Goal: Task Accomplishment & Management: Complete application form

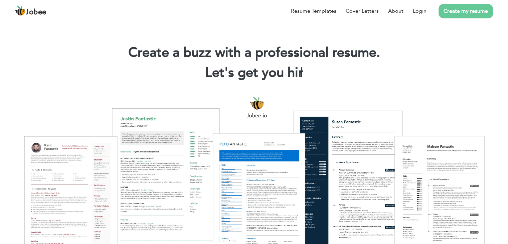
click at [459, 9] on link "Create my resume" at bounding box center [466, 11] width 54 height 14
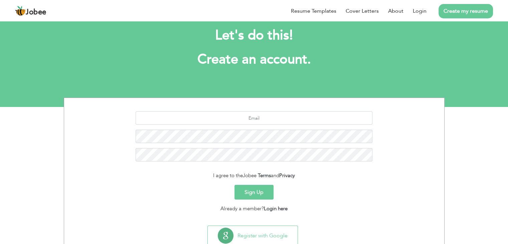
scroll to position [12, 0]
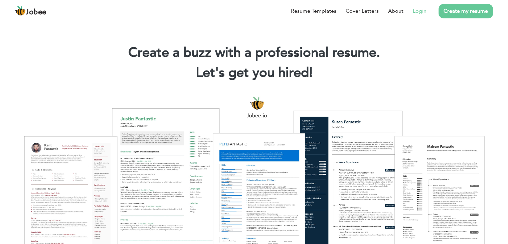
click at [422, 11] on link "Login" at bounding box center [420, 11] width 14 height 8
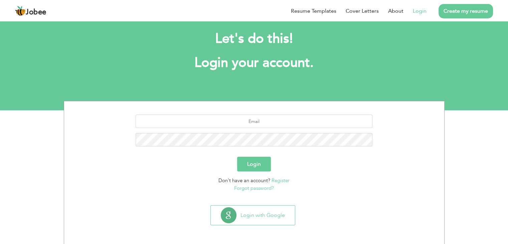
scroll to position [9, 0]
click at [282, 178] on link "Register" at bounding box center [281, 180] width 18 height 7
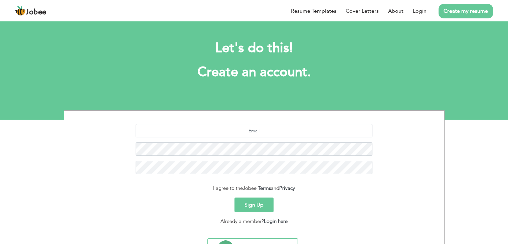
scroll to position [33, 0]
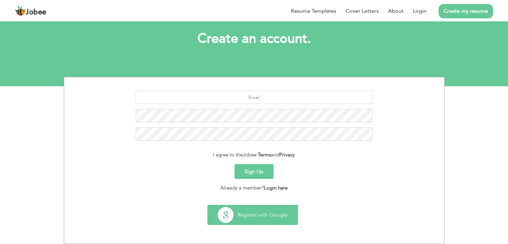
click at [264, 215] on button "Register with Google" at bounding box center [253, 214] width 90 height 19
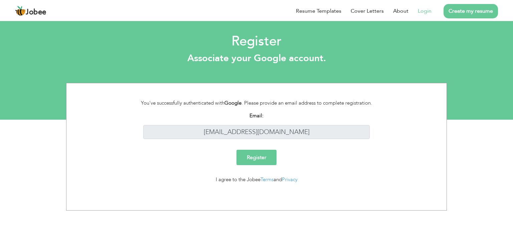
click at [262, 154] on input "Register" at bounding box center [257, 157] width 40 height 15
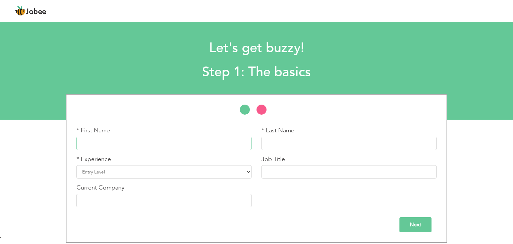
click at [187, 138] on input "text" at bounding box center [164, 143] width 175 height 13
type input "m"
click at [311, 142] on input "text" at bounding box center [349, 143] width 175 height 13
click at [210, 148] on input "M.Khizar Sohail" at bounding box center [164, 143] width 175 height 13
type input "[PERSON_NAME]"
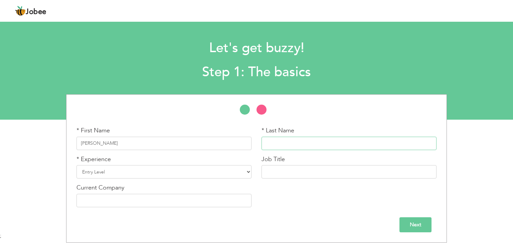
click at [285, 142] on input "text" at bounding box center [349, 143] width 175 height 13
drag, startPoint x: 267, startPoint y: 143, endPoint x: 309, endPoint y: 163, distance: 46.6
click at [309, 163] on div "* First Name M.Khizar * Last Name sohail * Experience Entry Level Less than 1 Y…" at bounding box center [256, 169] width 370 height 86
click at [286, 141] on input "sohail" at bounding box center [349, 143] width 175 height 13
type input "Sohail"
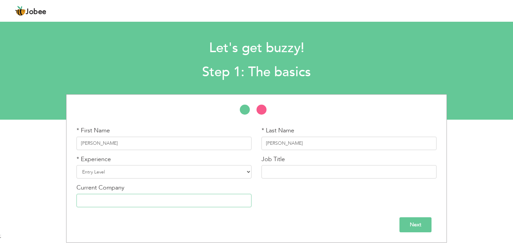
click at [180, 200] on input "text" at bounding box center [164, 200] width 175 height 13
type input "Peak Solution"
click at [224, 174] on select "Entry Level Less than 1 Year 1 Year 2 Years 3 Years 4 Years 5 Years 6 Years 7 Y…" at bounding box center [164, 171] width 175 height 13
select select "4"
click at [77, 165] on select "Entry Level Less than 1 Year 1 Year 2 Years 3 Years 4 Years 5 Years 6 Years 7 Y…" at bounding box center [164, 171] width 175 height 13
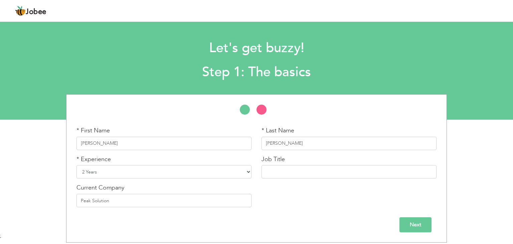
click at [249, 170] on select "Entry Level Less than 1 Year 1 Year 2 Years 3 Years 4 Years 5 Years 6 Years 7 Y…" at bounding box center [164, 171] width 175 height 13
click at [77, 165] on select "Entry Level Less than 1 Year 1 Year 2 Years 3 Years 4 Years 5 Years 6 Years 7 Y…" at bounding box center [164, 171] width 175 height 13
click at [320, 174] on input "text" at bounding box center [349, 171] width 175 height 13
click at [269, 174] on input "graphic Design" at bounding box center [349, 171] width 175 height 13
type input "Graphic Design"
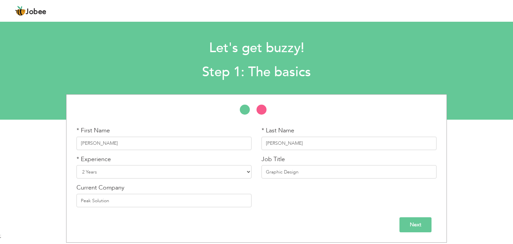
click at [422, 223] on input "Next" at bounding box center [416, 224] width 32 height 15
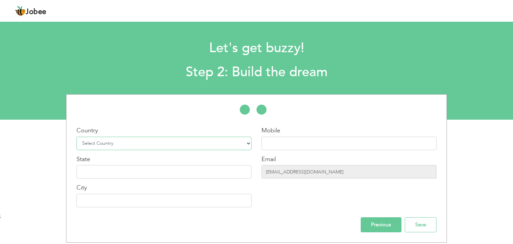
click at [234, 140] on select "Select Country Afghanistan Albania Algeria American Samoa Andorra Angola Anguil…" at bounding box center [164, 143] width 175 height 13
select select "166"
click at [77, 137] on select "Select Country Afghanistan Albania Algeria American Samoa Andorra Angola Anguil…" at bounding box center [164, 143] width 175 height 13
click at [162, 179] on div "Country Select Country Afghanistan Albania Algeria American Samoa Andorra Angol…" at bounding box center [163, 169] width 185 height 86
click at [166, 176] on input "text" at bounding box center [164, 171] width 175 height 13
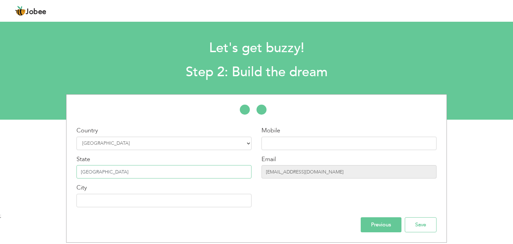
type input "punjab"
click at [171, 204] on input "text" at bounding box center [164, 200] width 175 height 13
type input "lahore"
click at [293, 143] on input "text" at bounding box center [349, 143] width 175 height 13
type input "03010049644"
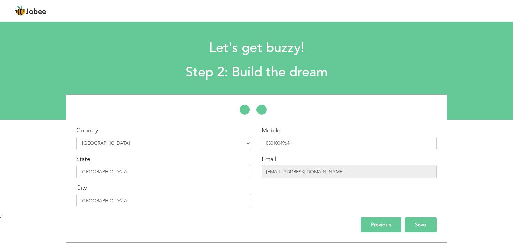
click at [425, 222] on input "Save" at bounding box center [421, 224] width 32 height 15
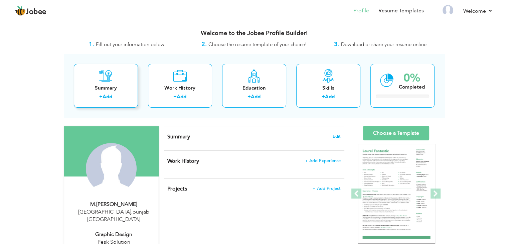
click at [105, 95] on link "Add" at bounding box center [108, 96] width 10 height 7
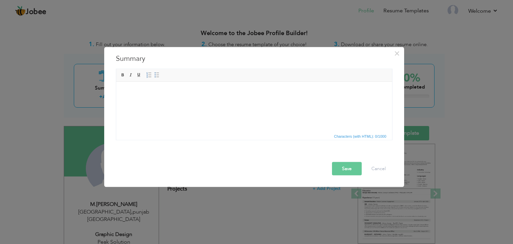
scroll to position [4, 0]
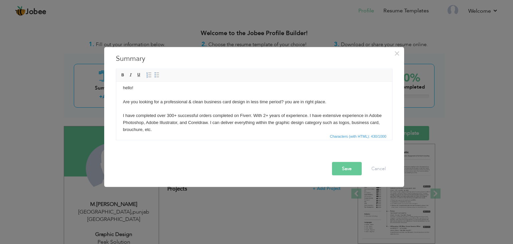
click at [350, 171] on button "Save" at bounding box center [347, 168] width 30 height 13
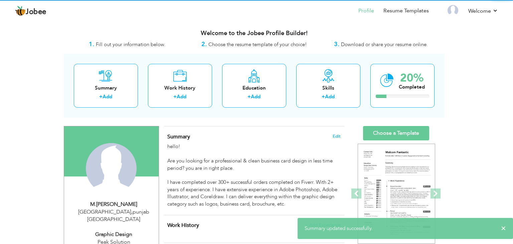
scroll to position [0, 0]
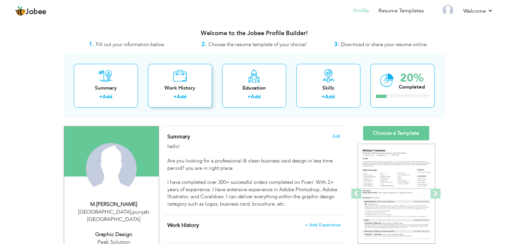
click at [184, 96] on link "Add" at bounding box center [182, 96] width 10 height 7
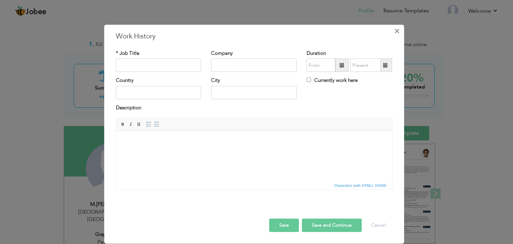
click at [396, 31] on span "×" at bounding box center [397, 31] width 6 height 12
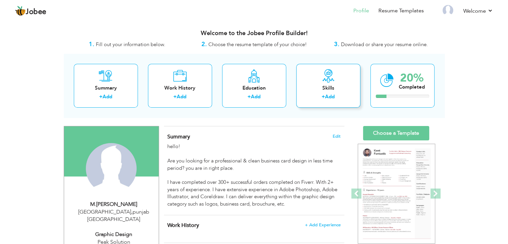
click at [328, 97] on link "Add" at bounding box center [330, 96] width 10 height 7
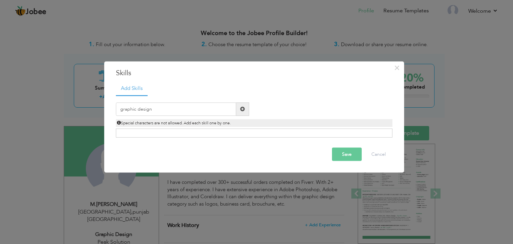
click at [256, 133] on div "Click on , to mark skill as primary." at bounding box center [254, 133] width 277 height 9
drag, startPoint x: 122, startPoint y: 110, endPoint x: 176, endPoint y: 112, distance: 54.2
click at [176, 112] on input "graphic design" at bounding box center [176, 108] width 120 height 13
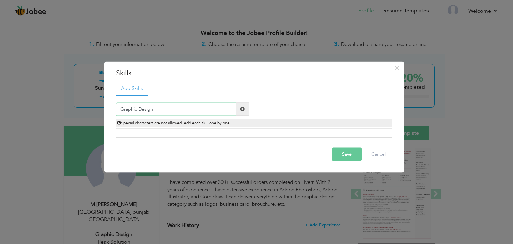
type input "Graphic Design"
click at [246, 111] on span at bounding box center [242, 108] width 13 height 13
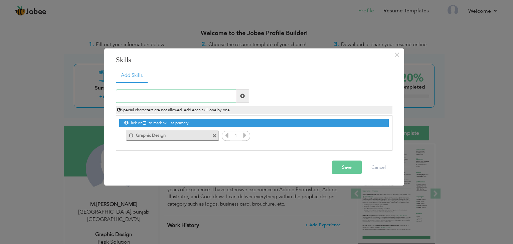
click at [190, 101] on input "text" at bounding box center [176, 95] width 120 height 13
type input "E"
click at [349, 167] on button "Save" at bounding box center [347, 166] width 30 height 13
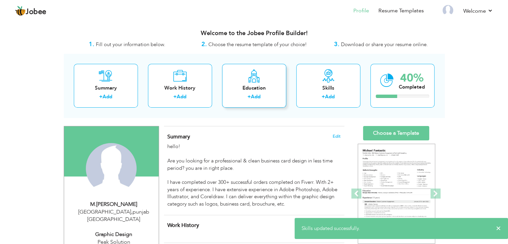
click at [259, 95] on link "Add" at bounding box center [256, 96] width 10 height 7
radio input "true"
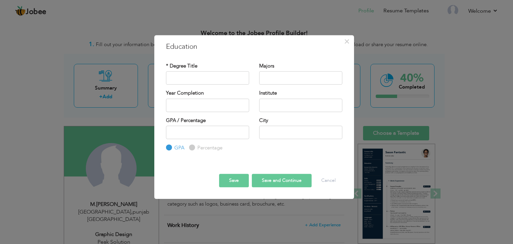
click at [192, 146] on input "Percentage" at bounding box center [191, 148] width 4 height 4
radio input "true"
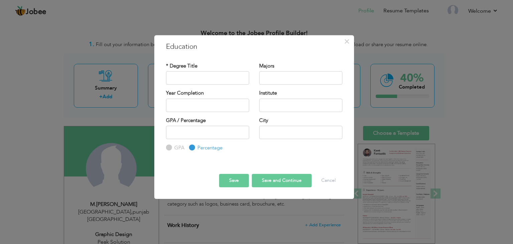
click at [168, 148] on input "GPA" at bounding box center [168, 148] width 4 height 4
radio input "true"
click at [191, 148] on input "Percentage" at bounding box center [191, 148] width 4 height 4
radio input "true"
click at [208, 76] on input "text" at bounding box center [207, 77] width 83 height 13
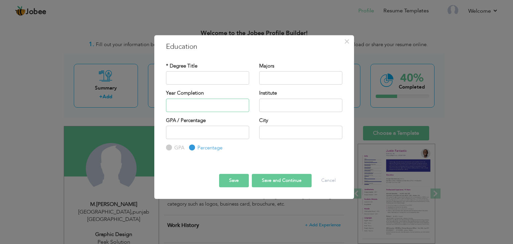
type input "2025"
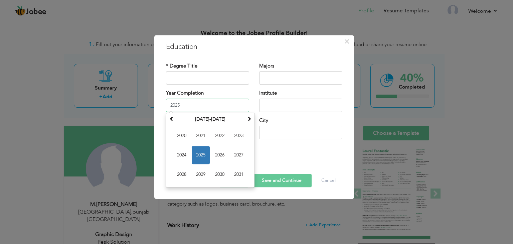
click at [218, 105] on input "2025" at bounding box center [207, 105] width 83 height 13
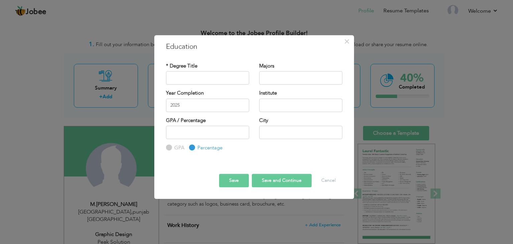
click at [228, 58] on div "* Degree Title Majors Year Completion 2025 GPA" at bounding box center [254, 107] width 186 height 100
click at [346, 41] on span "×" at bounding box center [347, 41] width 6 height 12
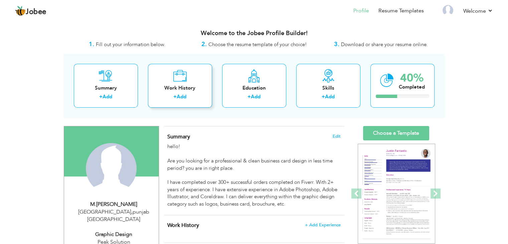
click at [184, 97] on link "Add" at bounding box center [182, 96] width 10 height 7
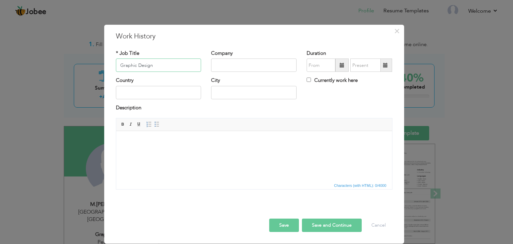
type input "Graphic Design"
click at [224, 62] on input "text" at bounding box center [254, 64] width 86 height 13
type input "Peak Solution"
click at [228, 93] on input "text" at bounding box center [254, 92] width 86 height 13
type input "lahore"
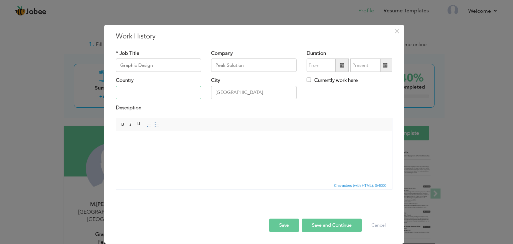
click at [183, 93] on input "text" at bounding box center [159, 92] width 86 height 13
type input "pakistan"
type input "09/2025"
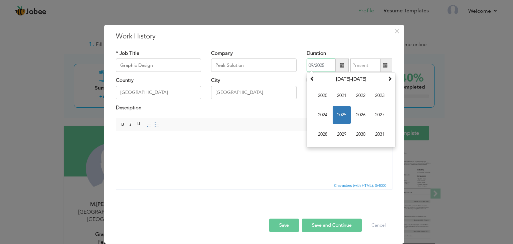
click at [321, 65] on input "09/2025" at bounding box center [321, 64] width 29 height 13
click at [368, 67] on input "09/2025" at bounding box center [365, 64] width 30 height 13
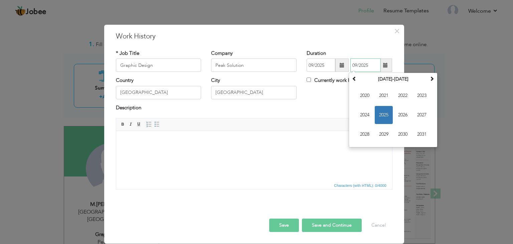
click at [383, 115] on span "2025" at bounding box center [384, 115] width 18 height 18
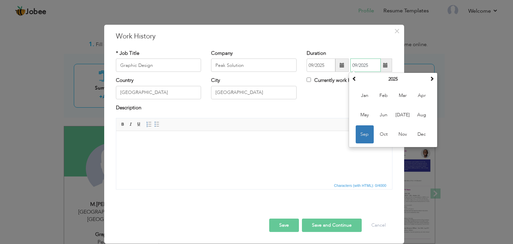
click at [366, 131] on span "Sep" at bounding box center [365, 134] width 18 height 18
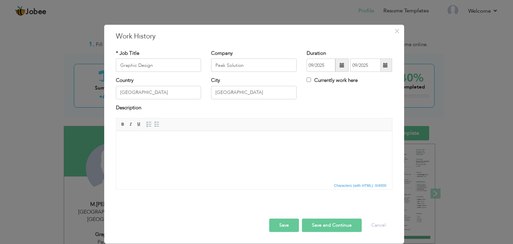
click at [389, 65] on span at bounding box center [385, 64] width 13 height 13
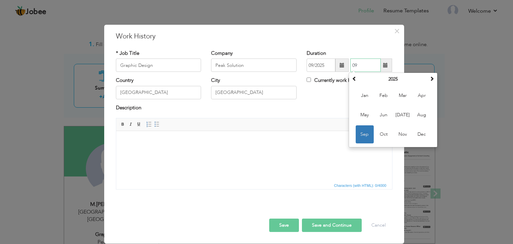
type input "0"
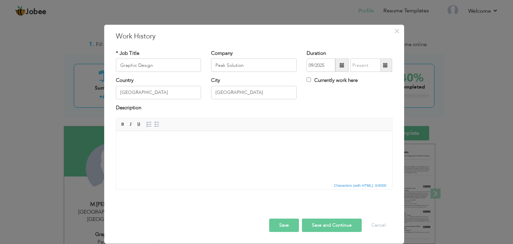
click at [332, 98] on div "Country pakistan City lahore Currently work here" at bounding box center [254, 90] width 287 height 27
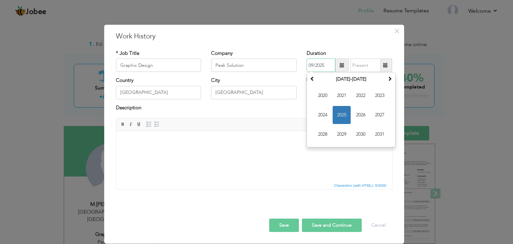
click at [333, 59] on input "09/2025" at bounding box center [321, 64] width 29 height 13
type input "0"
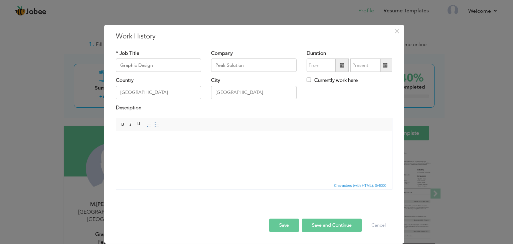
click at [282, 104] on div "City lahore" at bounding box center [254, 90] width 96 height 27
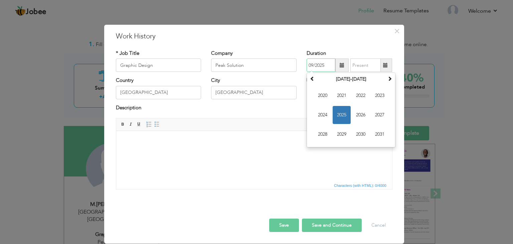
click at [316, 63] on input "09/2025" at bounding box center [321, 64] width 29 height 13
click at [343, 113] on span "2025" at bounding box center [342, 115] width 18 height 18
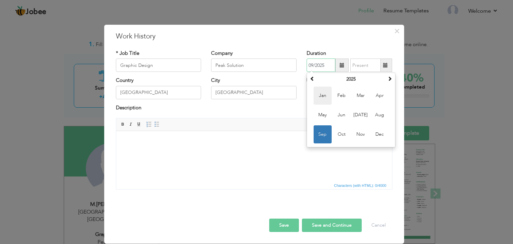
click at [324, 96] on span "Jan" at bounding box center [323, 96] width 18 height 18
type input "01/2025"
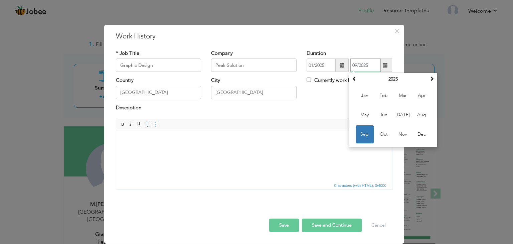
click at [359, 62] on input "09/2025" at bounding box center [365, 64] width 30 height 13
click at [389, 115] on span "Jun" at bounding box center [384, 115] width 18 height 18
type input "06/2025"
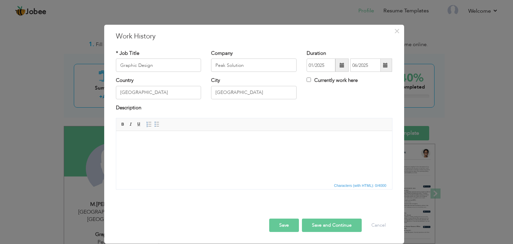
click at [338, 66] on span at bounding box center [341, 64] width 13 height 13
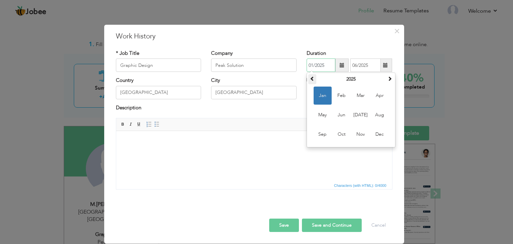
click at [312, 81] on span at bounding box center [312, 78] width 5 height 5
click at [381, 131] on span "Dec" at bounding box center [380, 134] width 18 height 18
type input "12/2024"
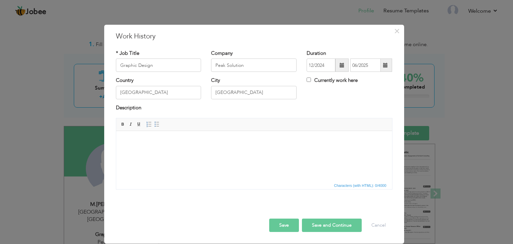
click at [163, 151] on html at bounding box center [254, 141] width 276 height 20
click at [319, 151] on html at bounding box center [254, 141] width 276 height 20
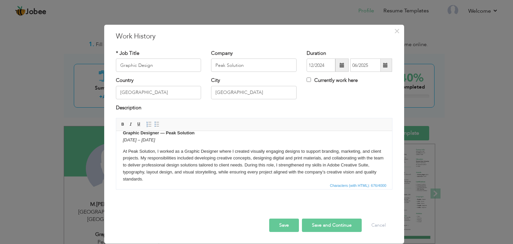
click at [283, 225] on button "Save" at bounding box center [284, 224] width 30 height 13
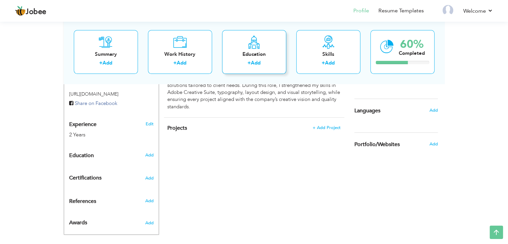
scroll to position [227, 0]
click at [433, 109] on span "Add" at bounding box center [433, 111] width 9 height 6
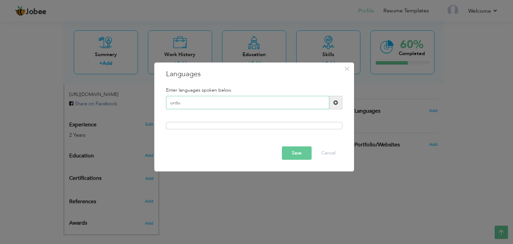
type input "urdu"
click at [337, 97] on span at bounding box center [335, 102] width 13 height 13
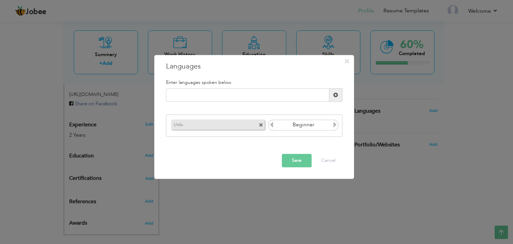
click at [335, 124] on icon at bounding box center [335, 125] width 6 height 6
click at [334, 125] on icon at bounding box center [335, 125] width 6 height 6
click at [337, 126] on icon at bounding box center [335, 125] width 6 height 6
click at [305, 97] on input "text" at bounding box center [247, 95] width 163 height 13
type input "english"
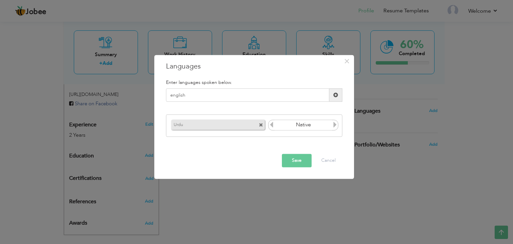
click at [335, 97] on span at bounding box center [335, 95] width 5 height 5
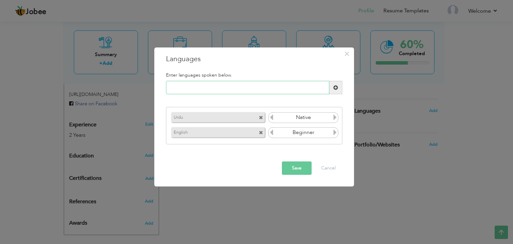
click at [291, 86] on input "text" at bounding box center [247, 87] width 163 height 13
type input "punjabi"
click at [337, 91] on span at bounding box center [335, 87] width 13 height 13
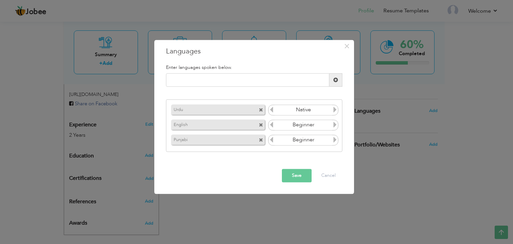
click at [336, 139] on icon at bounding box center [335, 140] width 6 height 6
click at [304, 174] on button "Save" at bounding box center [297, 175] width 30 height 13
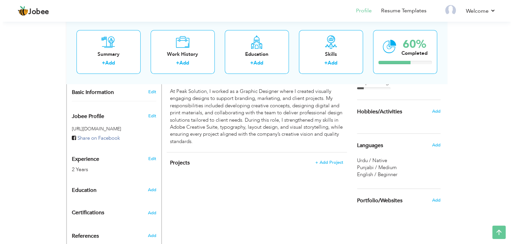
scroll to position [192, 0]
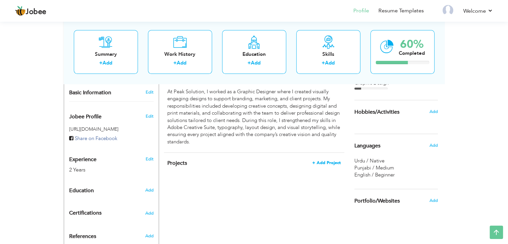
click at [329, 160] on span "+ Add Project" at bounding box center [326, 162] width 28 height 5
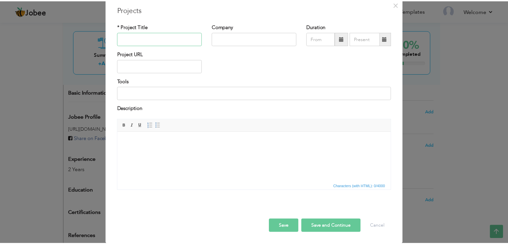
scroll to position [26, 0]
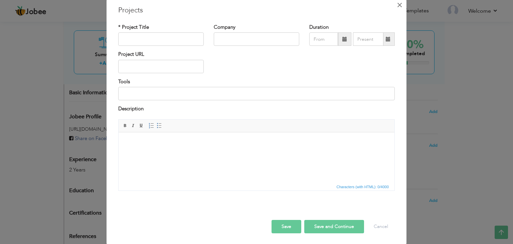
click at [397, 5] on span "×" at bounding box center [400, 5] width 6 height 12
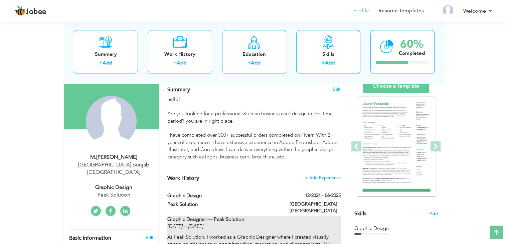
scroll to position [46, 0]
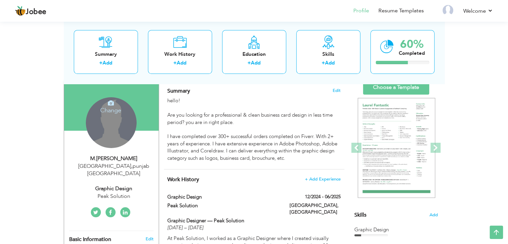
click at [112, 121] on div "Change Remove" at bounding box center [111, 122] width 51 height 51
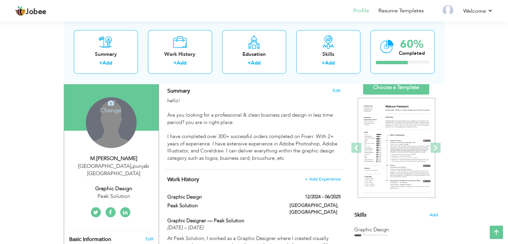
click at [114, 109] on h4 "Change" at bounding box center [111, 106] width 48 height 16
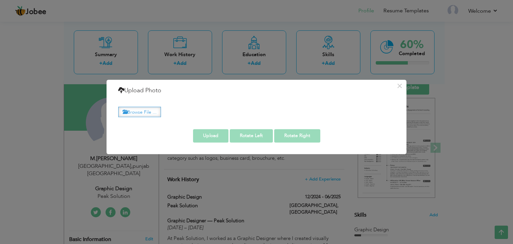
click at [151, 111] on label "Browse File ..." at bounding box center [139, 112] width 43 height 10
click at [0, 0] on input "Browse File ..." at bounding box center [0, 0] width 0 height 0
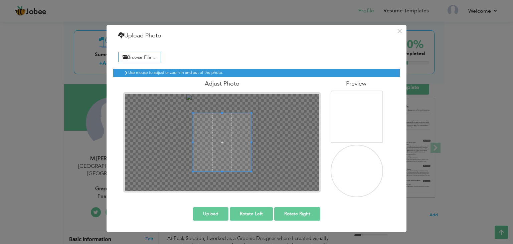
click at [214, 213] on button "Upload" at bounding box center [210, 213] width 35 height 13
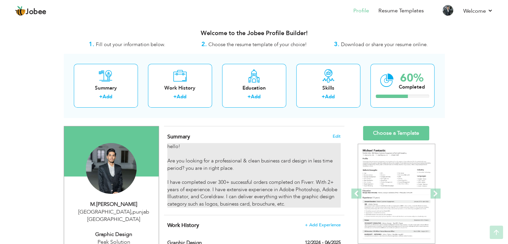
scroll to position [0, 0]
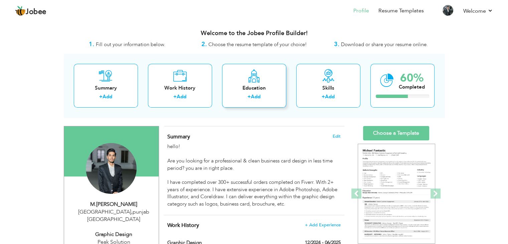
click at [258, 96] on link "Add" at bounding box center [256, 96] width 10 height 7
radio input "true"
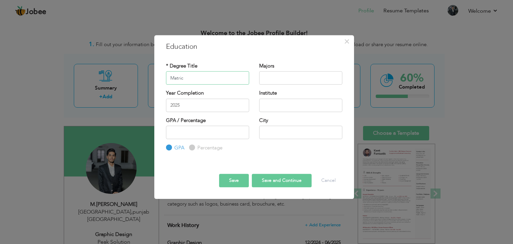
type input "Matric"
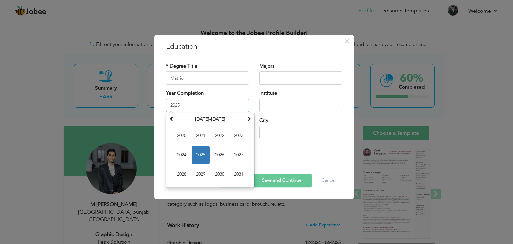
click at [221, 105] on input "2025" at bounding box center [207, 105] width 83 height 13
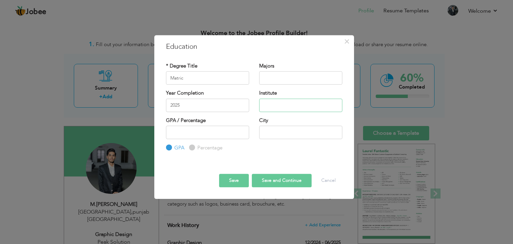
click at [282, 103] on input "text" at bounding box center [300, 105] width 83 height 13
type input "Don Bosco high school"
click at [293, 126] on input "text" at bounding box center [300, 132] width 83 height 13
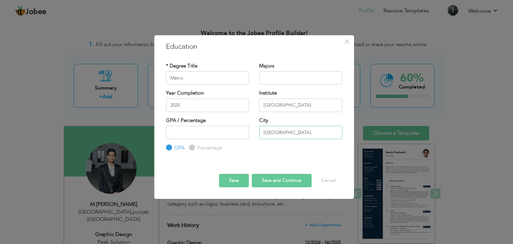
type input "[GEOGRAPHIC_DATA]"
click at [281, 75] on input "text" at bounding box center [300, 77] width 83 height 13
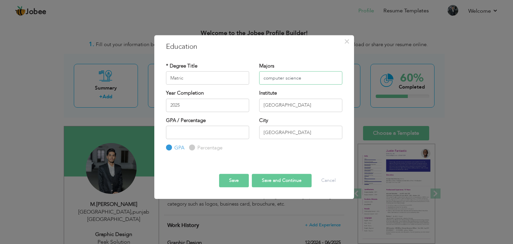
type input "computer science"
click at [228, 135] on input "number" at bounding box center [207, 132] width 83 height 13
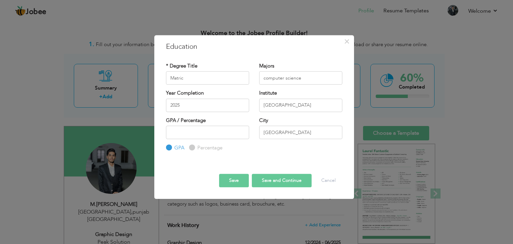
click at [196, 146] on label "Percentage" at bounding box center [209, 147] width 27 height 7
click at [193, 146] on input "Percentage" at bounding box center [191, 148] width 4 height 4
radio input "true"
click at [194, 133] on input "number" at bounding box center [207, 132] width 83 height 13
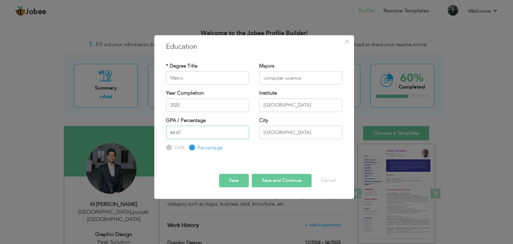
type input "64.67"
click at [234, 181] on button "Save" at bounding box center [234, 180] width 30 height 13
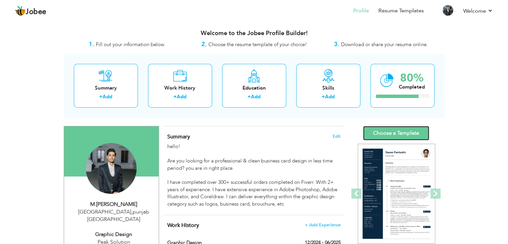
click at [390, 132] on link "Choose a Template" at bounding box center [396, 133] width 66 height 14
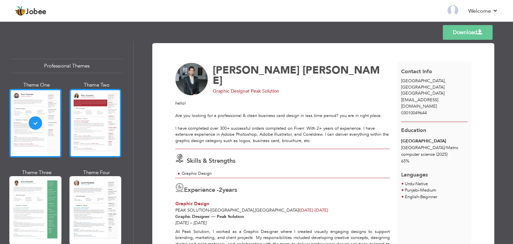
click at [98, 138] on div at bounding box center [95, 123] width 52 height 68
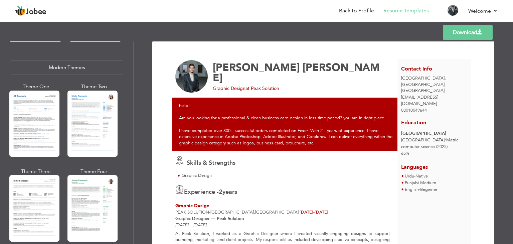
scroll to position [292, 0]
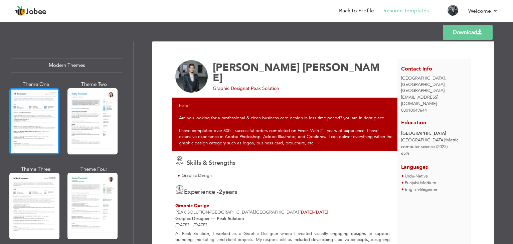
click at [48, 133] on div at bounding box center [34, 121] width 50 height 66
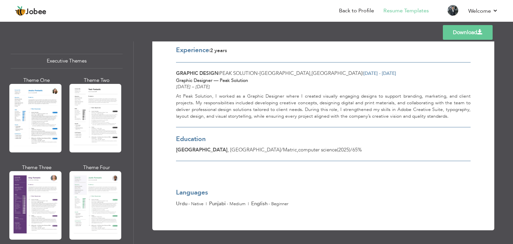
scroll to position [495, 0]
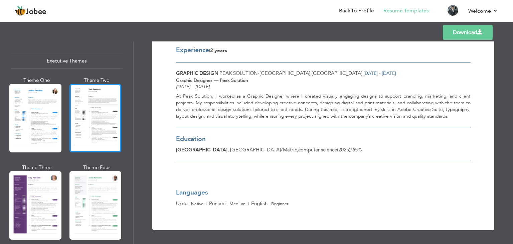
click at [96, 131] on div at bounding box center [95, 118] width 52 height 68
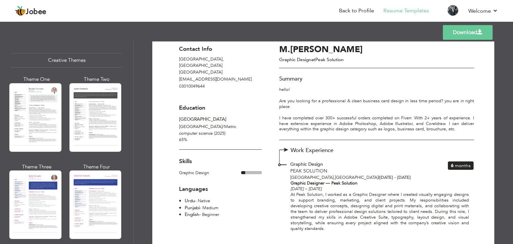
scroll to position [787, 0]
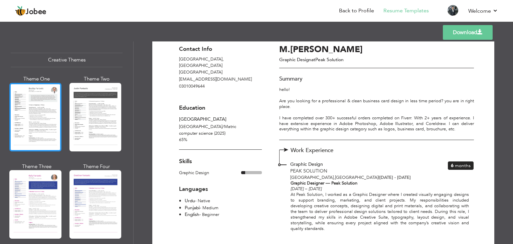
click at [31, 114] on div at bounding box center [35, 117] width 52 height 68
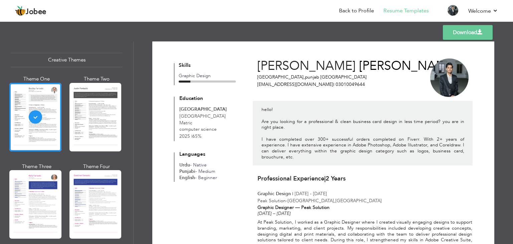
scroll to position [0, 0]
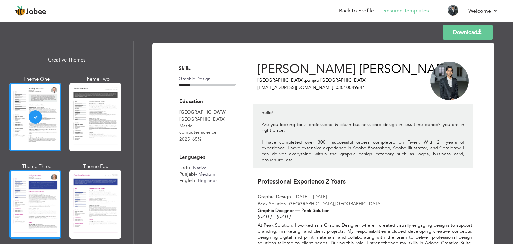
click at [47, 189] on div at bounding box center [35, 204] width 52 height 68
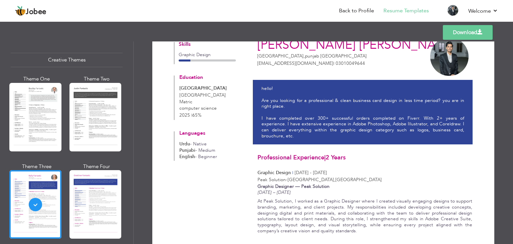
scroll to position [49, 0]
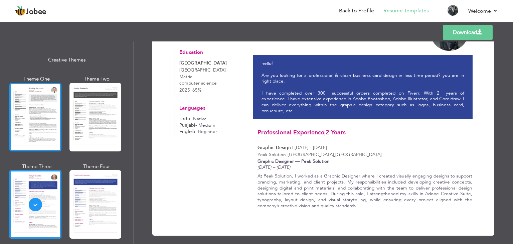
click at [51, 121] on div at bounding box center [35, 117] width 52 height 68
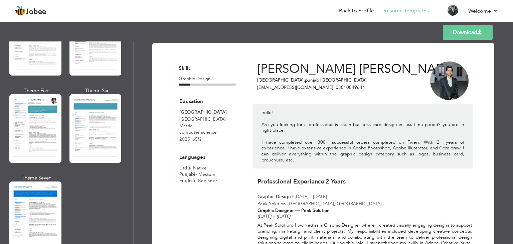
scroll to position [951, 0]
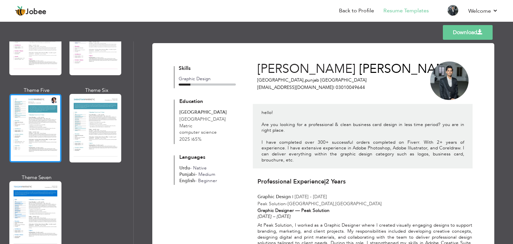
click at [37, 125] on div at bounding box center [35, 128] width 52 height 68
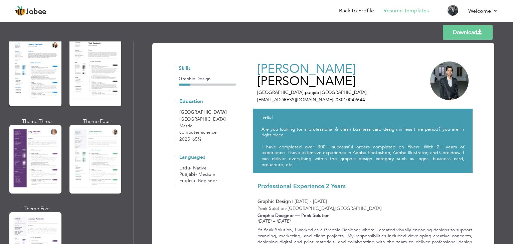
scroll to position [542, 0]
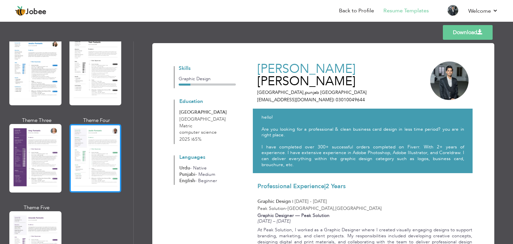
click at [98, 141] on div at bounding box center [95, 158] width 52 height 68
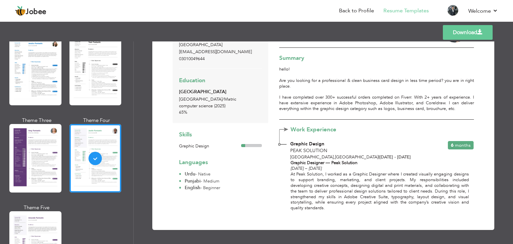
scroll to position [0, 0]
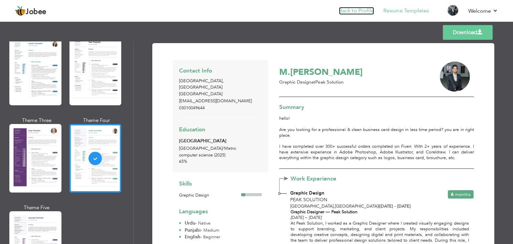
click at [366, 11] on link "Back to Profile" at bounding box center [356, 11] width 35 height 8
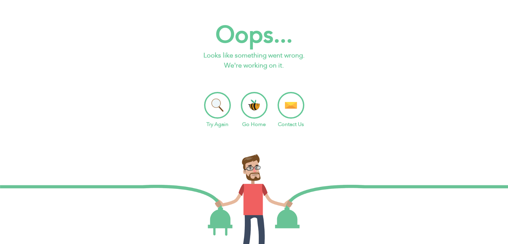
click at [211, 106] on li "Try Again" at bounding box center [217, 110] width 27 height 36
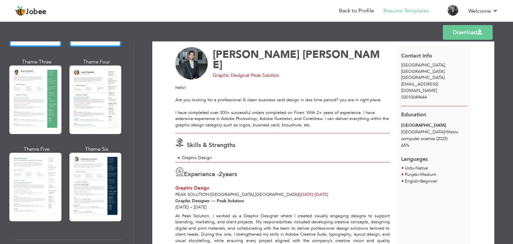
scroll to position [112, 0]
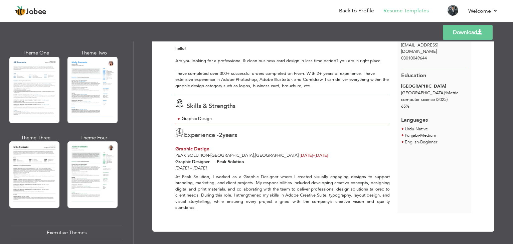
scroll to position [322, 0]
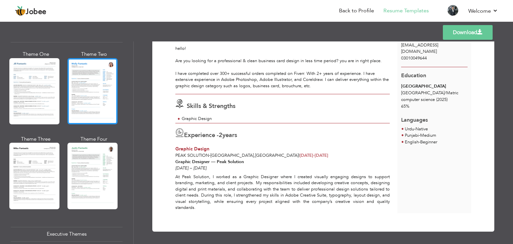
click at [86, 87] on div at bounding box center [92, 91] width 50 height 66
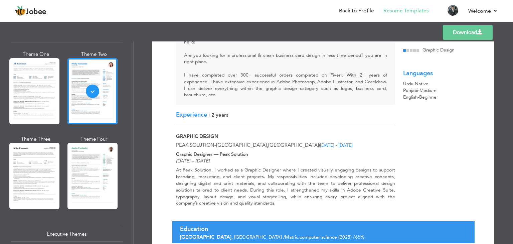
scroll to position [72, 0]
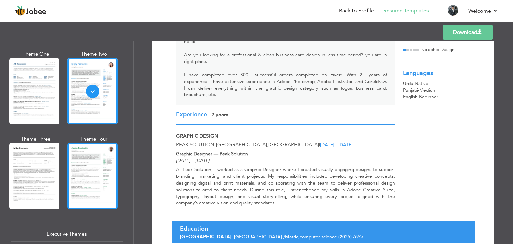
click at [101, 163] on div at bounding box center [92, 176] width 50 height 66
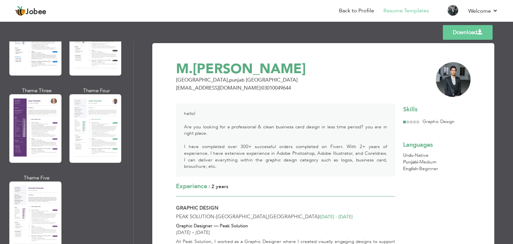
scroll to position [573, 0]
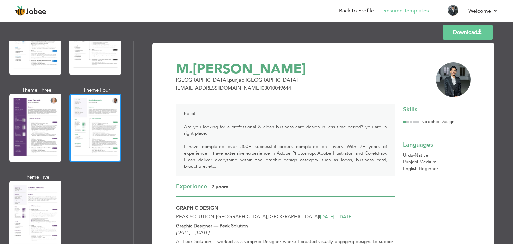
click at [100, 119] on div at bounding box center [95, 128] width 52 height 68
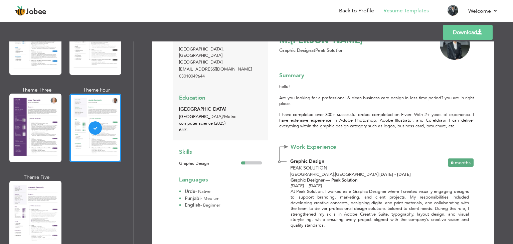
scroll to position [35, 0]
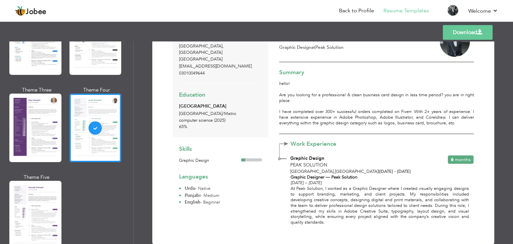
click at [481, 29] on span at bounding box center [479, 31] width 5 height 5
click at [353, 10] on link "Back to Profile" at bounding box center [356, 11] width 35 height 8
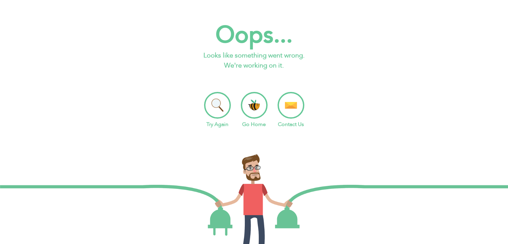
click at [221, 103] on li "Try Again" at bounding box center [217, 110] width 27 height 36
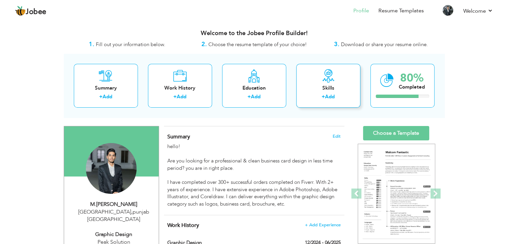
click at [328, 95] on link "Add" at bounding box center [330, 96] width 10 height 7
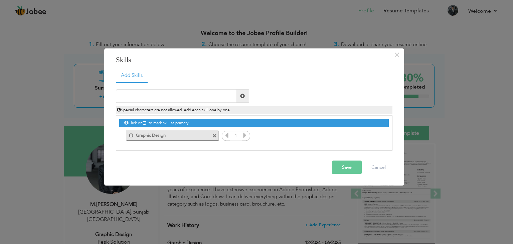
click at [244, 134] on icon at bounding box center [245, 135] width 6 height 6
click at [131, 135] on span at bounding box center [131, 135] width 4 height 4
click at [131, 135] on span at bounding box center [133, 135] width 4 height 4
